Goal: Task Accomplishment & Management: Use online tool/utility

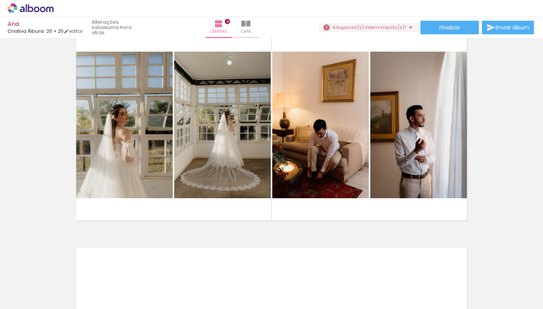
scroll to position [690, 0]
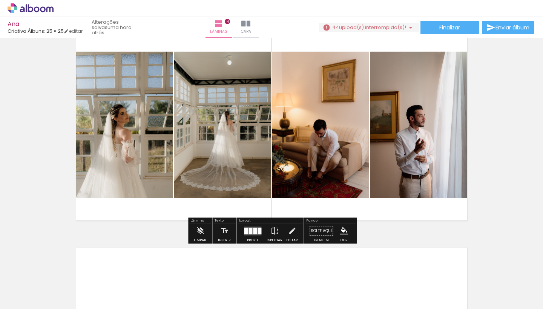
click at [274, 231] on iron-icon at bounding box center [274, 231] width 8 height 15
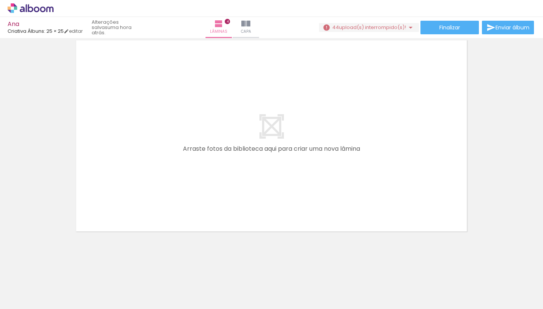
scroll to position [0, 496]
click at [35, 284] on input "Todas as fotos" at bounding box center [21, 286] width 29 height 6
click at [36, 285] on paper-item "Não utilizadas" at bounding box center [24, 284] width 39 height 6
type input "Não utilizadas"
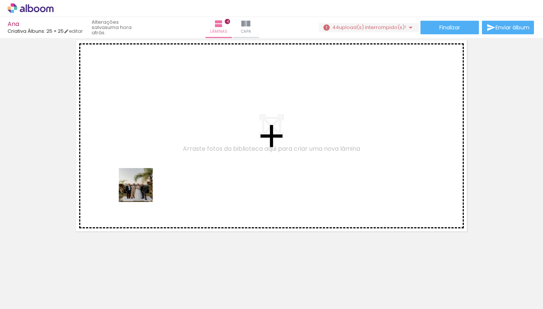
drag, startPoint x: 141, startPoint y: 290, endPoint x: 142, endPoint y: 189, distance: 101.4
click at [142, 189] on quentale-workspace at bounding box center [271, 154] width 543 height 309
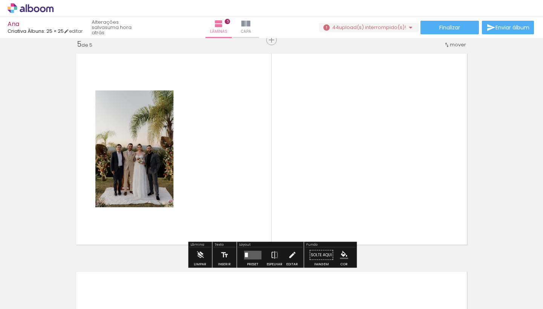
scroll to position [883, 0]
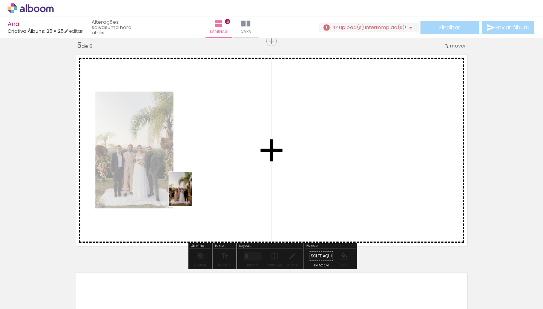
drag, startPoint x: 185, startPoint y: 287, endPoint x: 194, endPoint y: 182, distance: 106.0
click at [194, 182] on quentale-workspace at bounding box center [271, 154] width 543 height 309
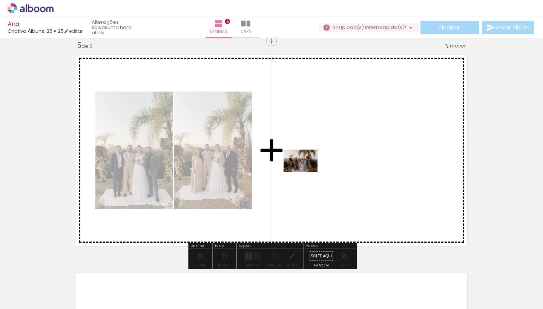
drag, startPoint x: 206, startPoint y: 237, endPoint x: 306, endPoint y: 172, distance: 118.9
click at [306, 172] on quentale-workspace at bounding box center [271, 154] width 543 height 309
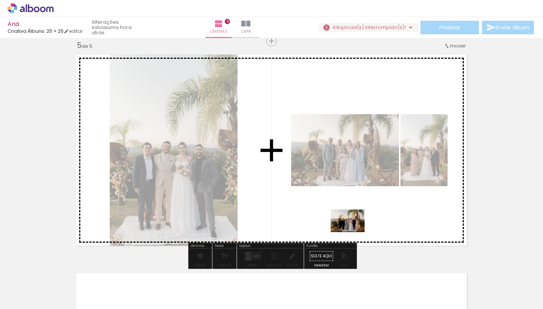
drag, startPoint x: 310, startPoint y: 292, endPoint x: 353, endPoint y: 232, distance: 74.2
click at [353, 232] on quentale-workspace at bounding box center [271, 154] width 543 height 309
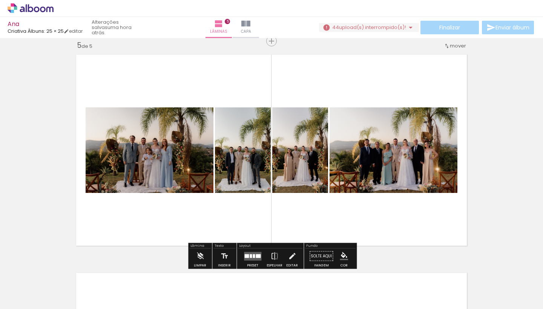
click at [256, 257] on div at bounding box center [258, 256] width 5 height 4
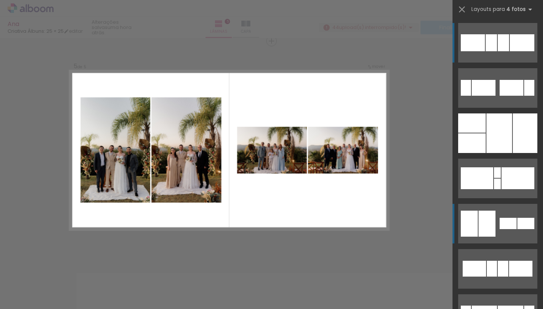
click at [480, 209] on quentale-layouter at bounding box center [497, 224] width 79 height 40
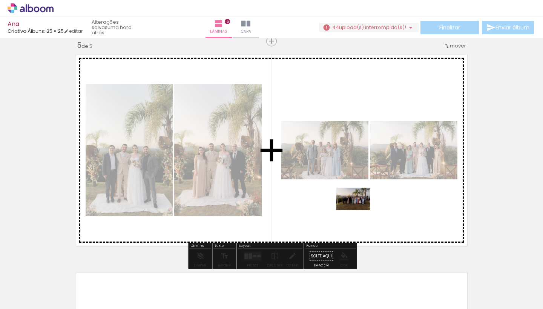
drag, startPoint x: 321, startPoint y: 287, endPoint x: 359, endPoint y: 210, distance: 85.7
click at [359, 210] on quentale-workspace at bounding box center [271, 154] width 543 height 309
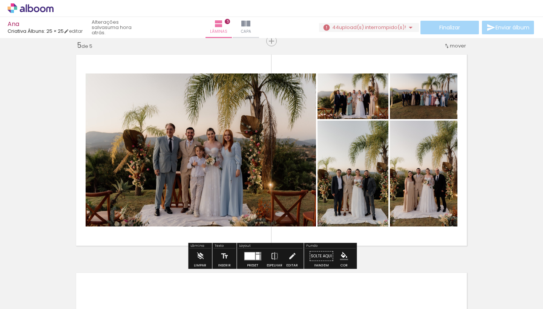
click at [253, 252] on div at bounding box center [249, 256] width 11 height 8
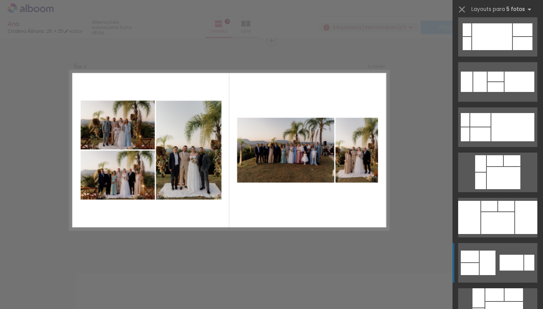
scroll to position [149, 0]
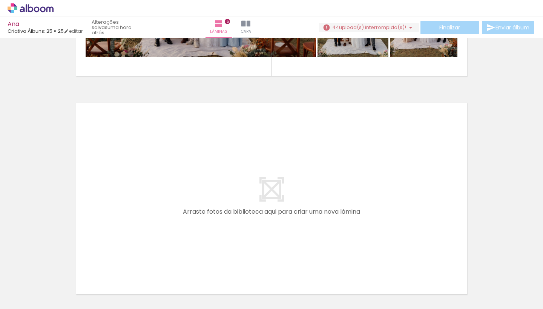
scroll to position [0, 637]
drag, startPoint x: 162, startPoint y: 290, endPoint x: 161, endPoint y: 223, distance: 66.7
click at [161, 223] on quentale-workspace at bounding box center [271, 154] width 543 height 309
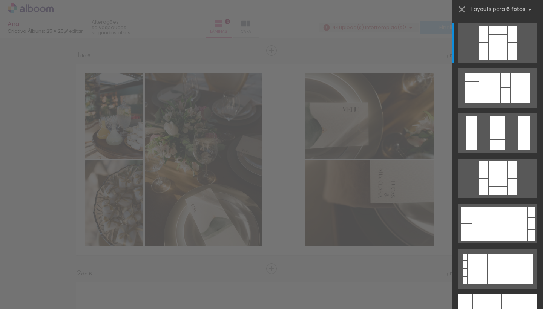
scroll to position [0, 67]
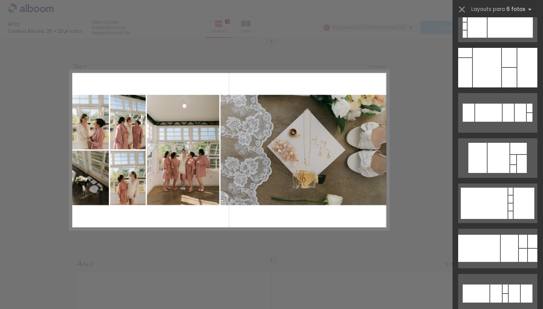
click at [506, 255] on div at bounding box center [509, 248] width 17 height 27
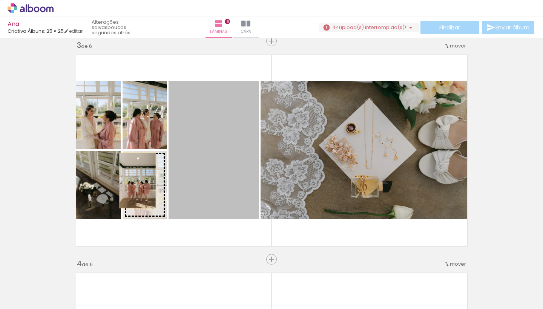
drag, startPoint x: 208, startPoint y: 173, endPoint x: 100, endPoint y: 183, distance: 108.6
click at [0, 0] on slot at bounding box center [0, 0] width 0 height 0
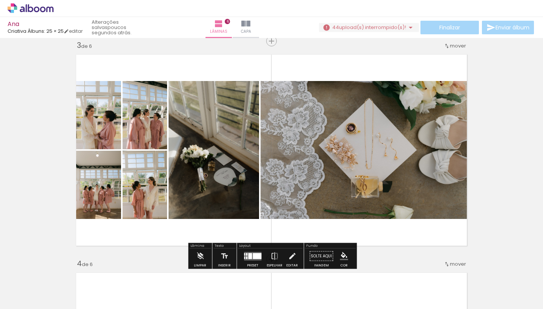
click at [261, 253] on div at bounding box center [252, 256] width 20 height 15
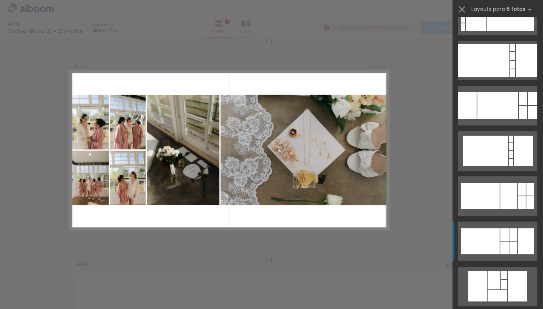
scroll to position [1296, 0]
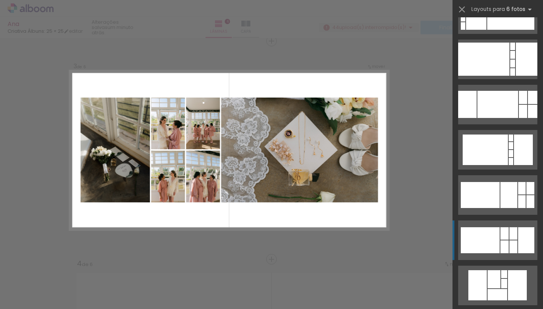
click at [500, 243] on quentale-layouter at bounding box center [497, 241] width 79 height 40
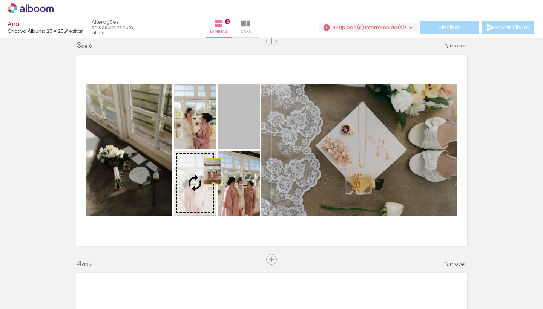
drag, startPoint x: 247, startPoint y: 122, endPoint x: 212, endPoint y: 171, distance: 60.7
click at [0, 0] on slot at bounding box center [0, 0] width 0 height 0
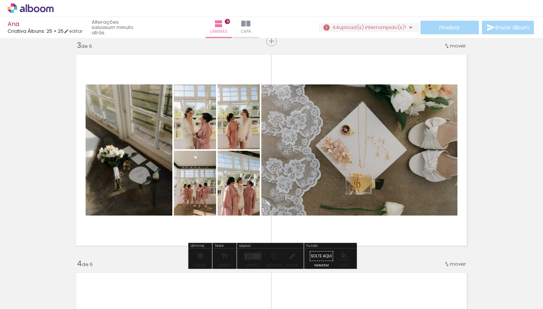
drag, startPoint x: 235, startPoint y: 177, endPoint x: 228, endPoint y: 158, distance: 20.3
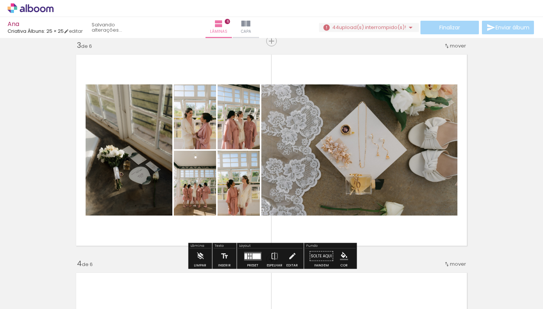
drag, startPoint x: 228, startPoint y: 181, endPoint x: 227, endPoint y: 128, distance: 53.5
click at [0, 0] on slot at bounding box center [0, 0] width 0 height 0
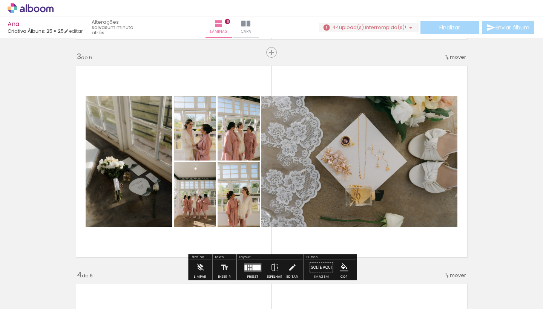
scroll to position [432, 0]
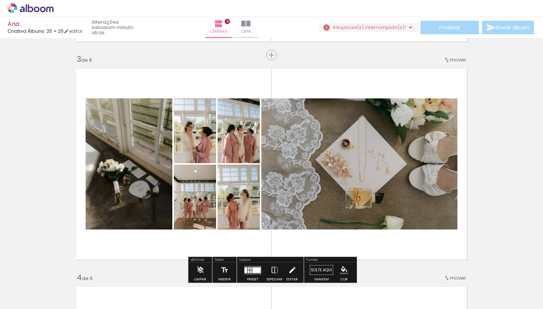
click at [336, 182] on quentale-photo at bounding box center [359, 163] width 196 height 131
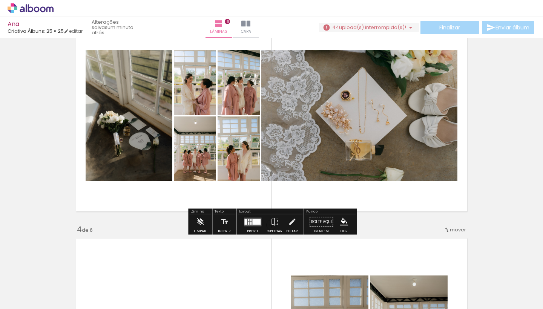
scroll to position [444, 0]
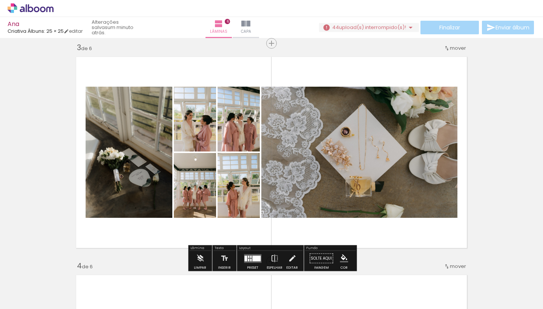
click at [255, 262] on quentale-layouter at bounding box center [252, 258] width 17 height 9
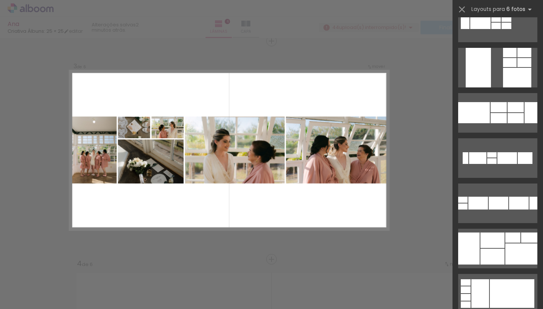
scroll to position [14428, 0]
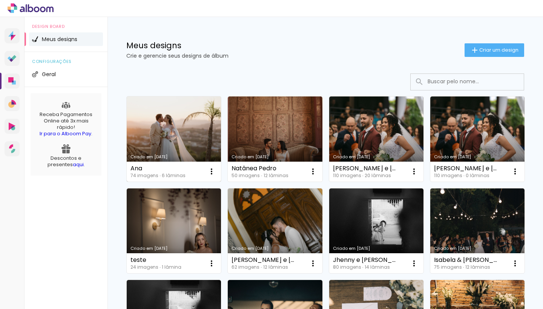
click at [195, 134] on link "Criado em [DATE]" at bounding box center [174, 139] width 94 height 85
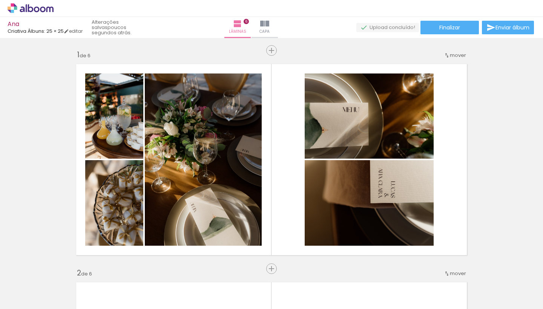
scroll to position [0, 318]
click at [39, 285] on iron-icon at bounding box center [38, 287] width 6 height 6
click at [0, 0] on slot "Não utilizadas" at bounding box center [0, 0] width 0 height 0
type input "Não utilizadas"
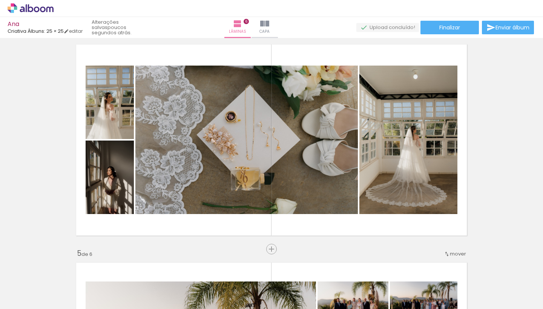
scroll to position [707, 0]
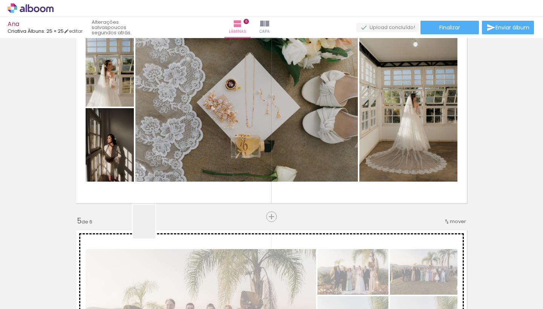
drag, startPoint x: 143, startPoint y: 288, endPoint x: 161, endPoint y: 206, distance: 84.5
click at [161, 206] on quentale-workspace at bounding box center [271, 154] width 543 height 309
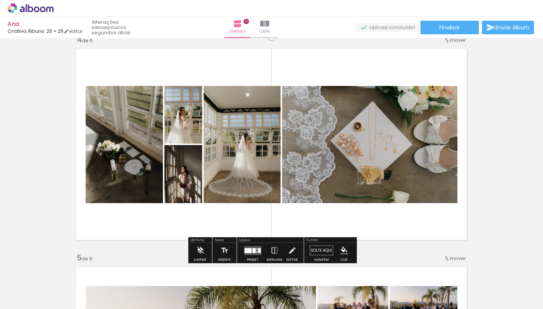
scroll to position [670, 0]
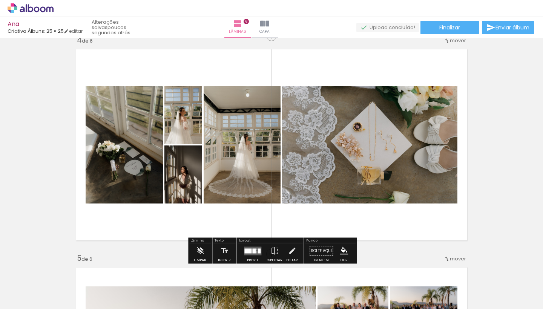
click at [251, 257] on div at bounding box center [252, 251] width 20 height 15
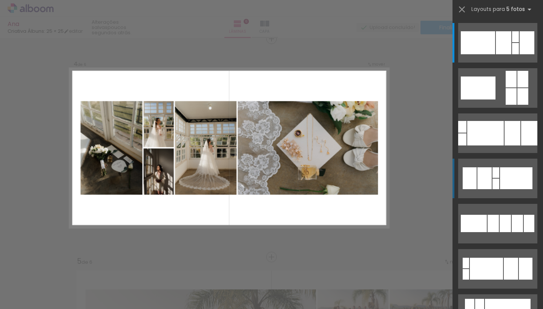
scroll to position [664, 0]
